Goal: Information Seeking & Learning: Learn about a topic

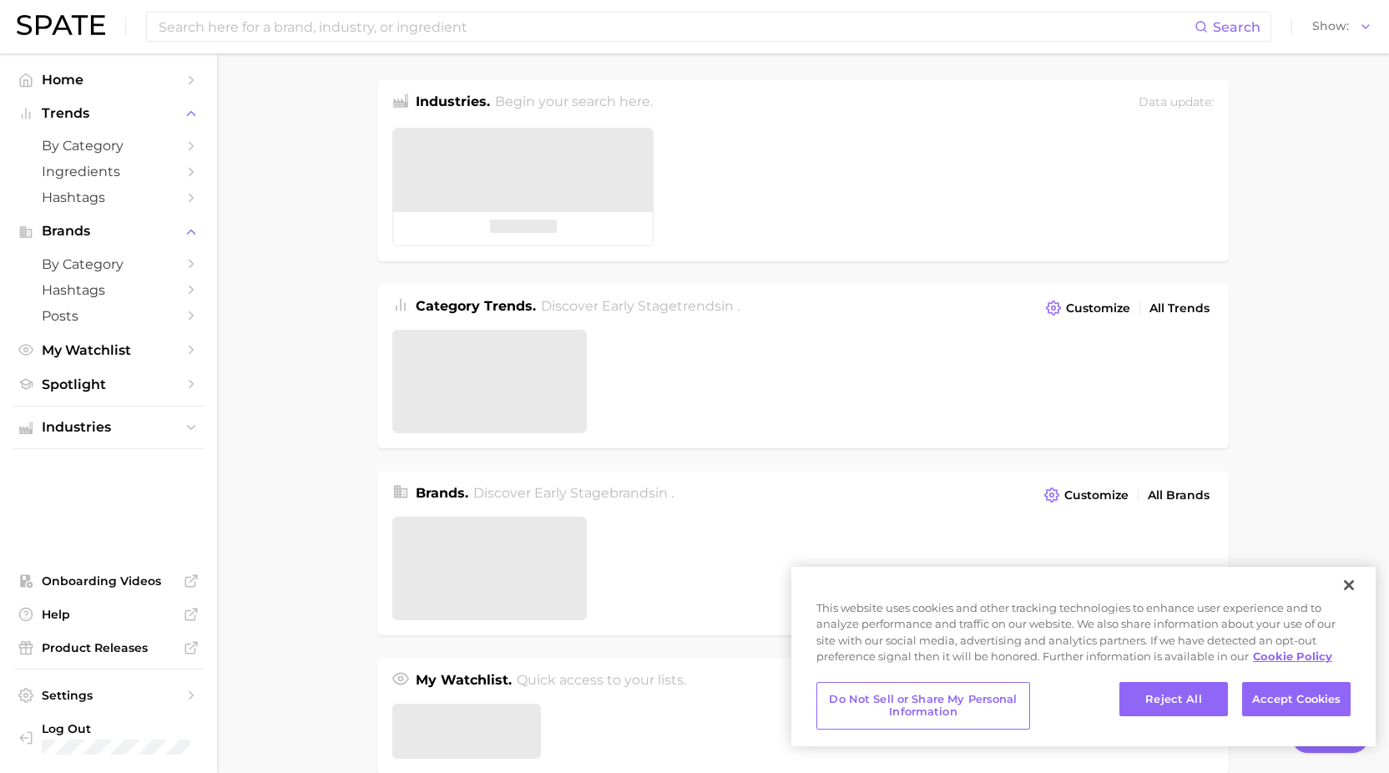
type textarea "x"
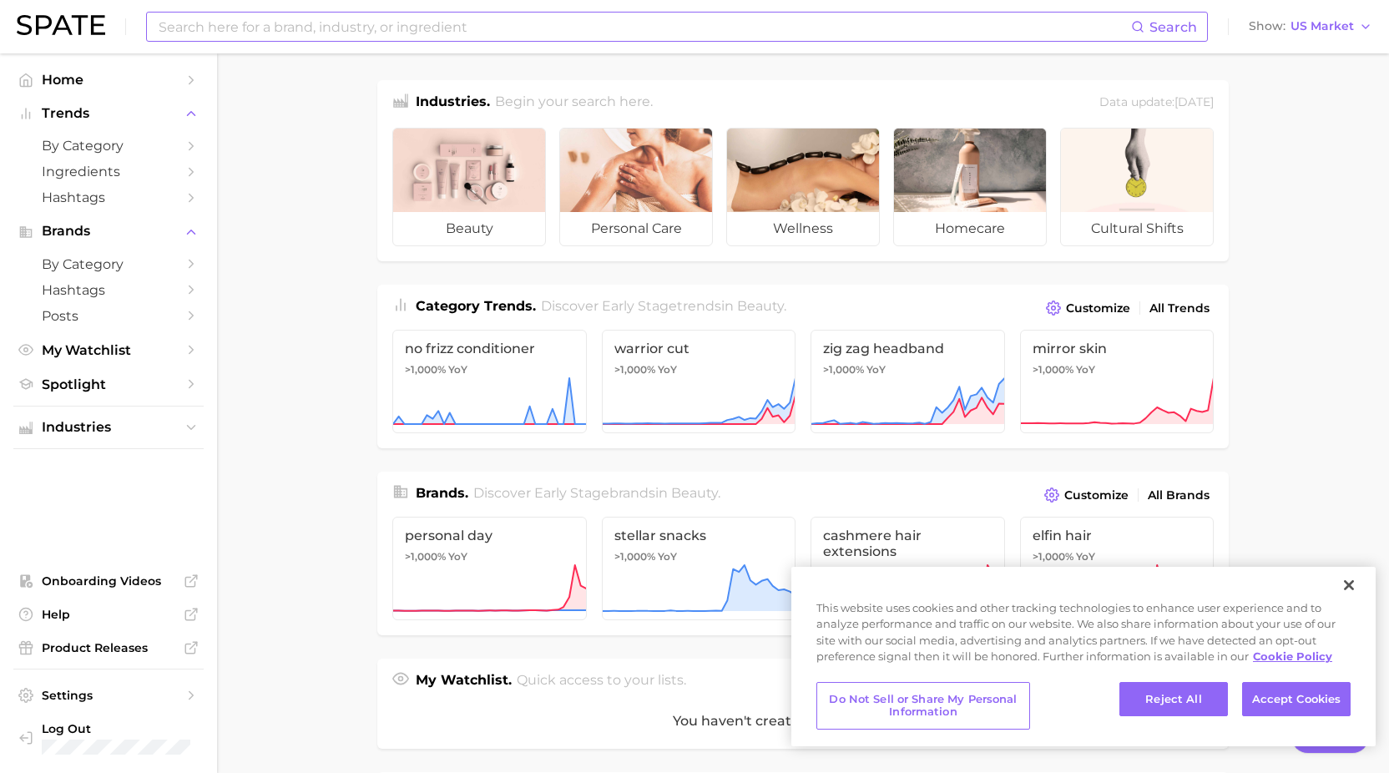
click at [552, 13] on input at bounding box center [644, 27] width 974 height 28
type input "tubing mascara"
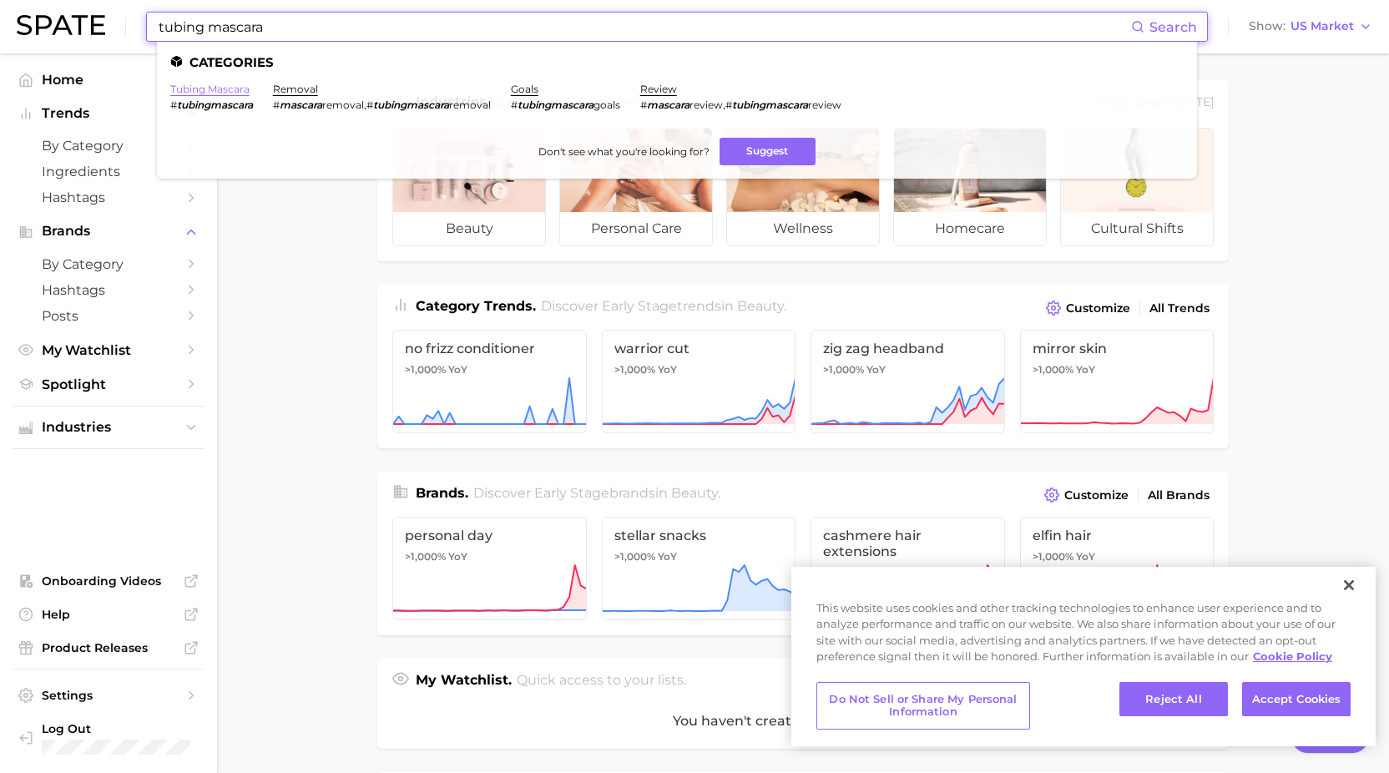
click at [230, 86] on link "tubing mascara" at bounding box center [209, 89] width 79 height 13
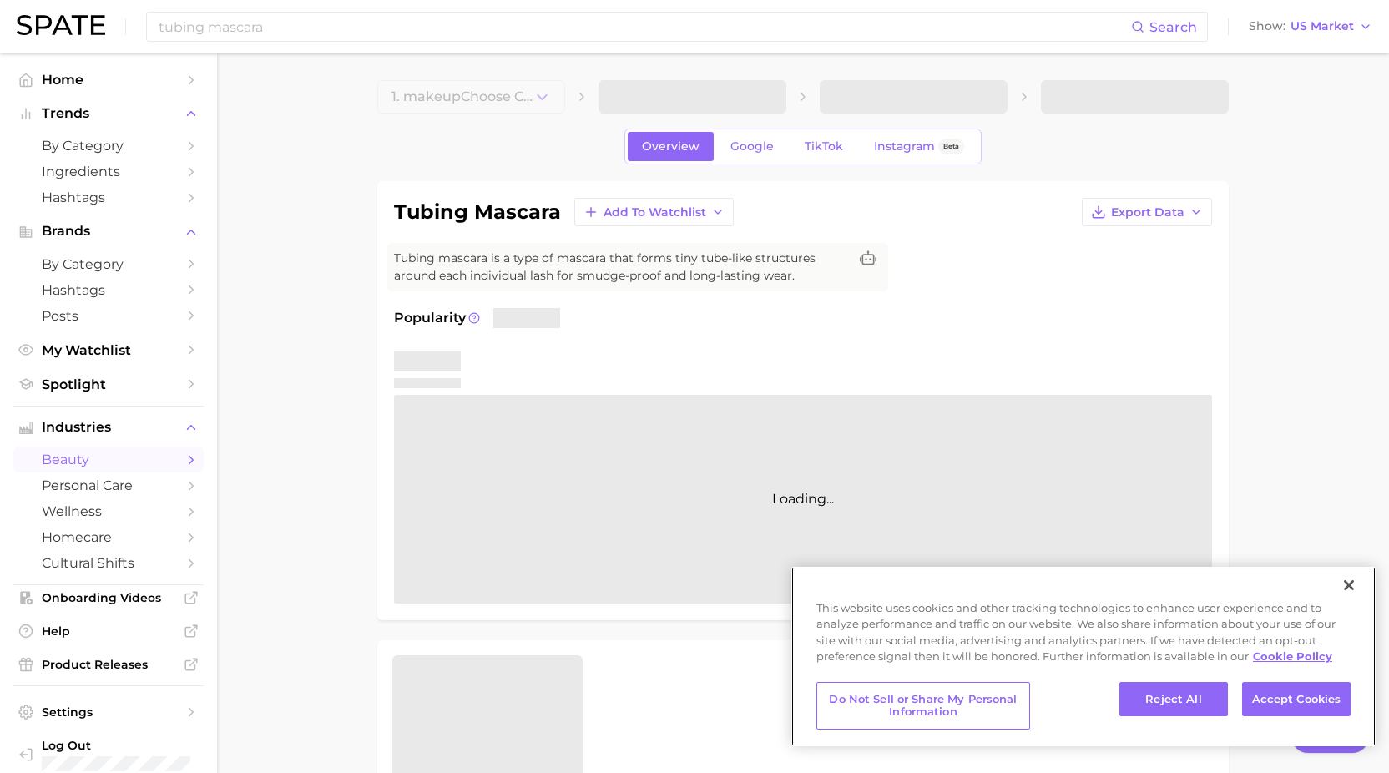
type textarea "x"
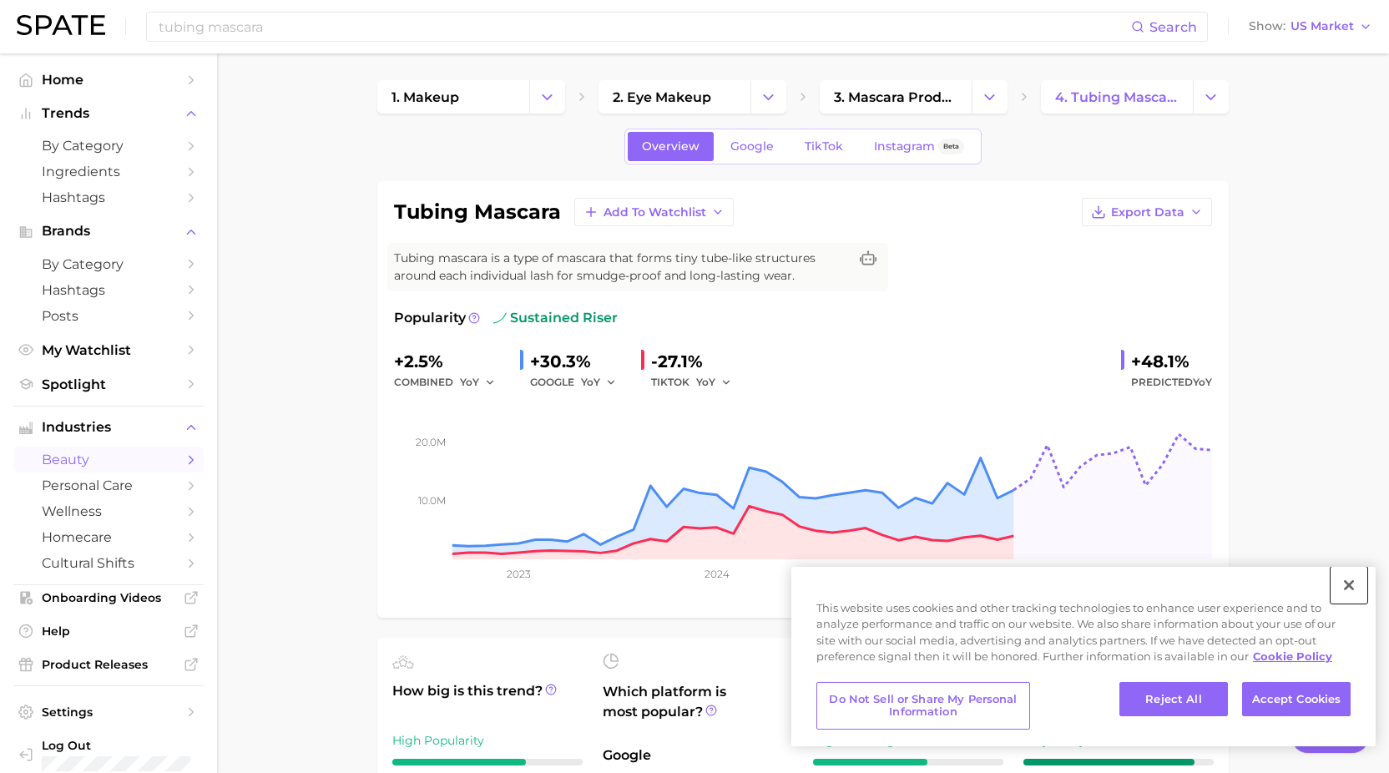
click at [1352, 584] on button "Close" at bounding box center [1348, 585] width 37 height 37
